Goal: Information Seeking & Learning: Check status

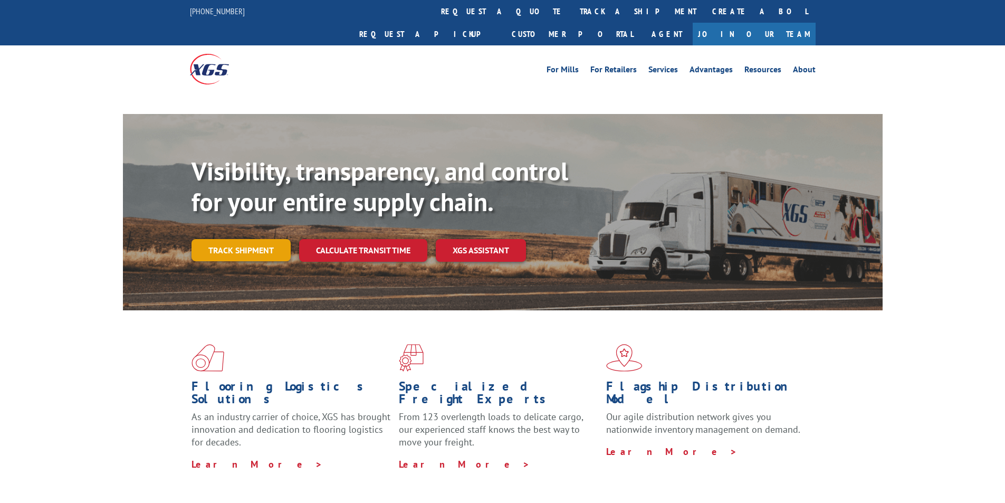
click at [224, 232] on div "Visibility, transparency, and control for your entire supply chain. Track shipm…" at bounding box center [537, 229] width 691 height 147
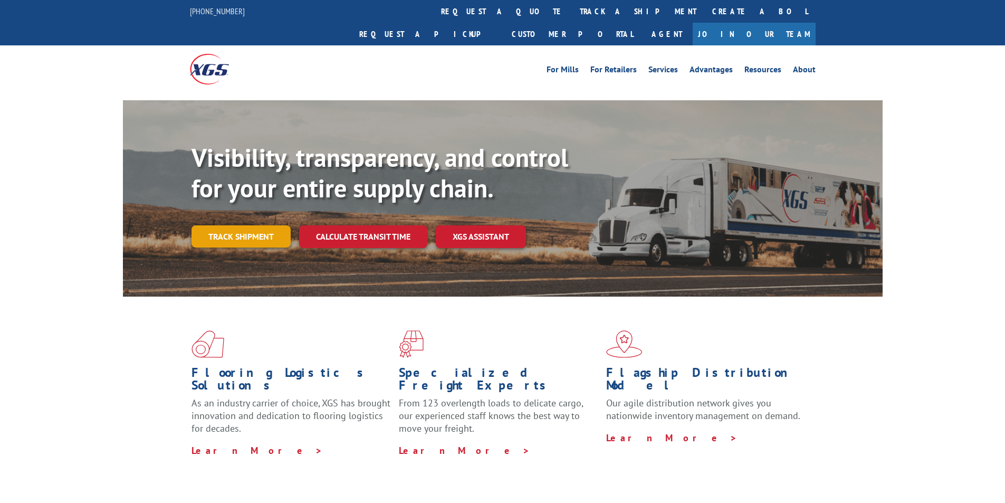
click at [253, 225] on link "Track shipment" at bounding box center [241, 236] width 99 height 22
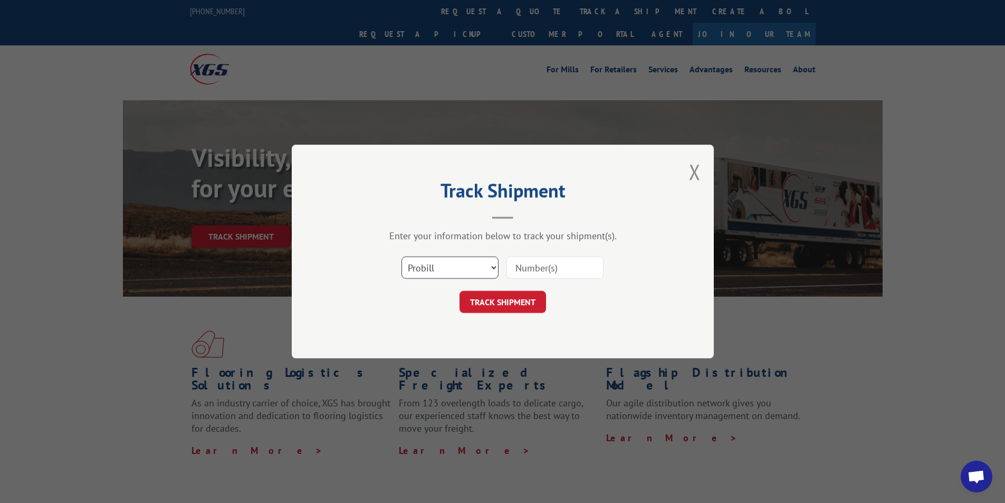
click at [444, 261] on select "Select category... Probill BOL PO" at bounding box center [450, 268] width 97 height 22
select select "bol"
click at [402, 257] on select "Select category... Probill BOL PO" at bounding box center [450, 268] width 97 height 22
paste input "3373446"
type input "3373446"
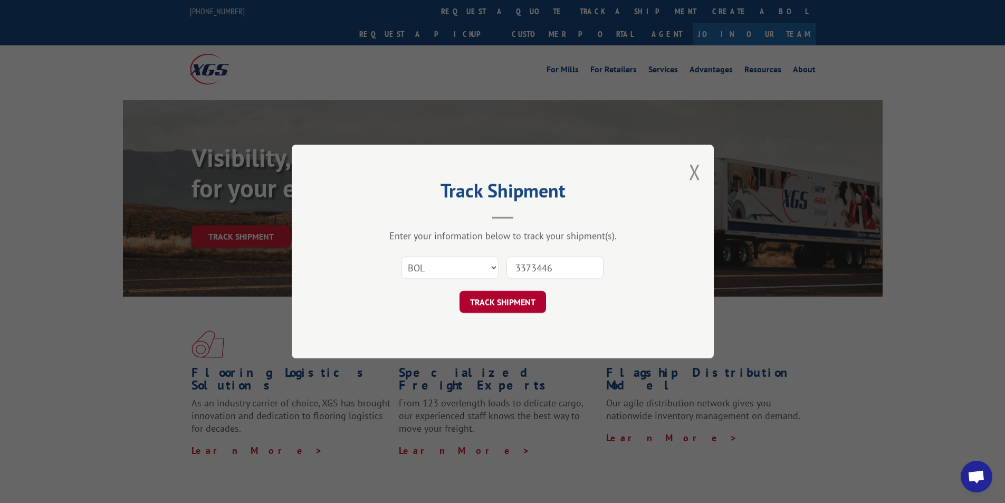
click at [510, 297] on button "TRACK SHIPMENT" at bounding box center [503, 302] width 87 height 22
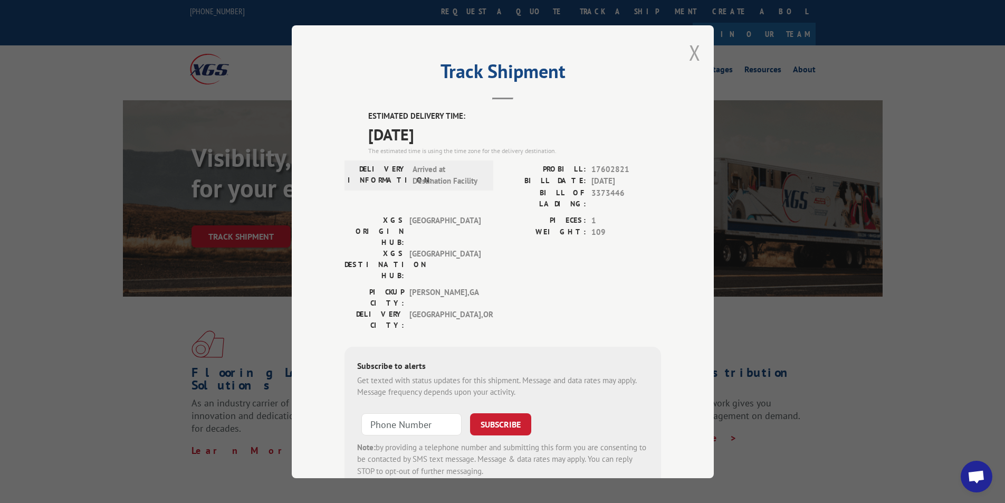
click at [691, 52] on button "Close modal" at bounding box center [695, 53] width 12 height 28
